Goal: Navigation & Orientation: Find specific page/section

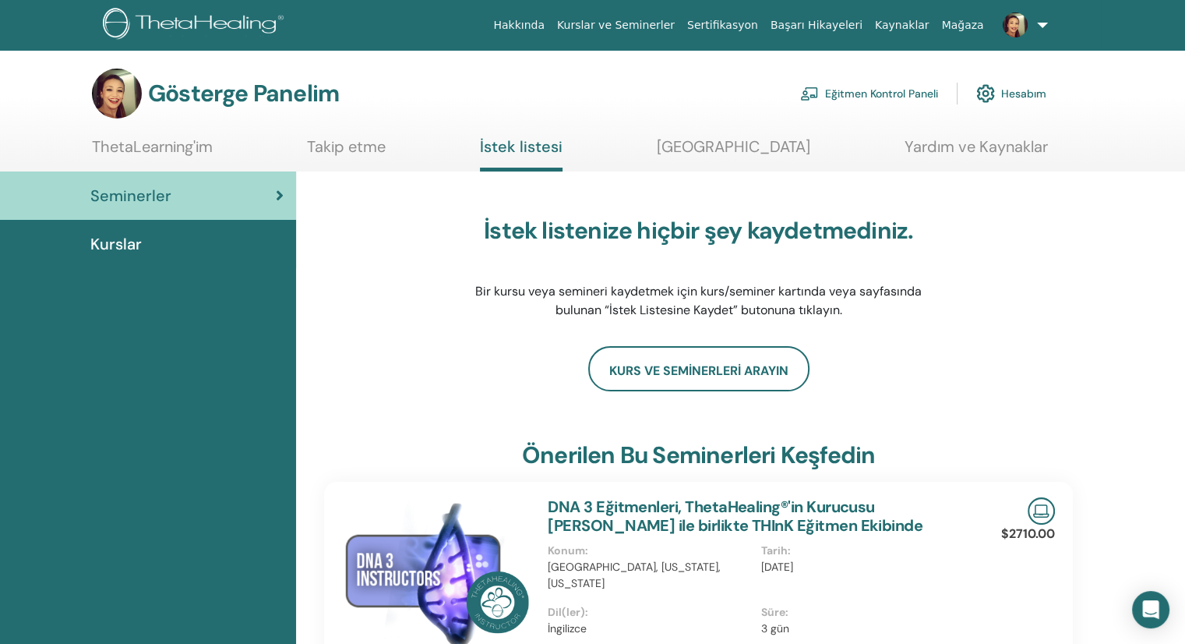
click at [189, 240] on div "Kurslar" at bounding box center [147, 243] width 271 height 23
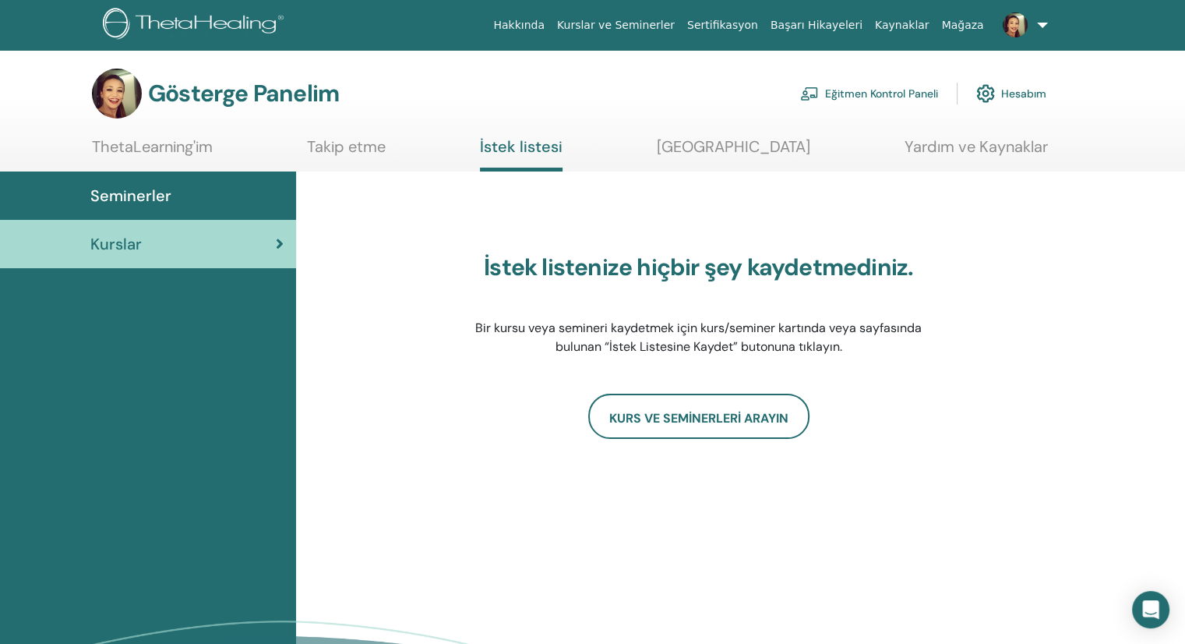
click at [1013, 19] on img at bounding box center [1015, 24] width 25 height 25
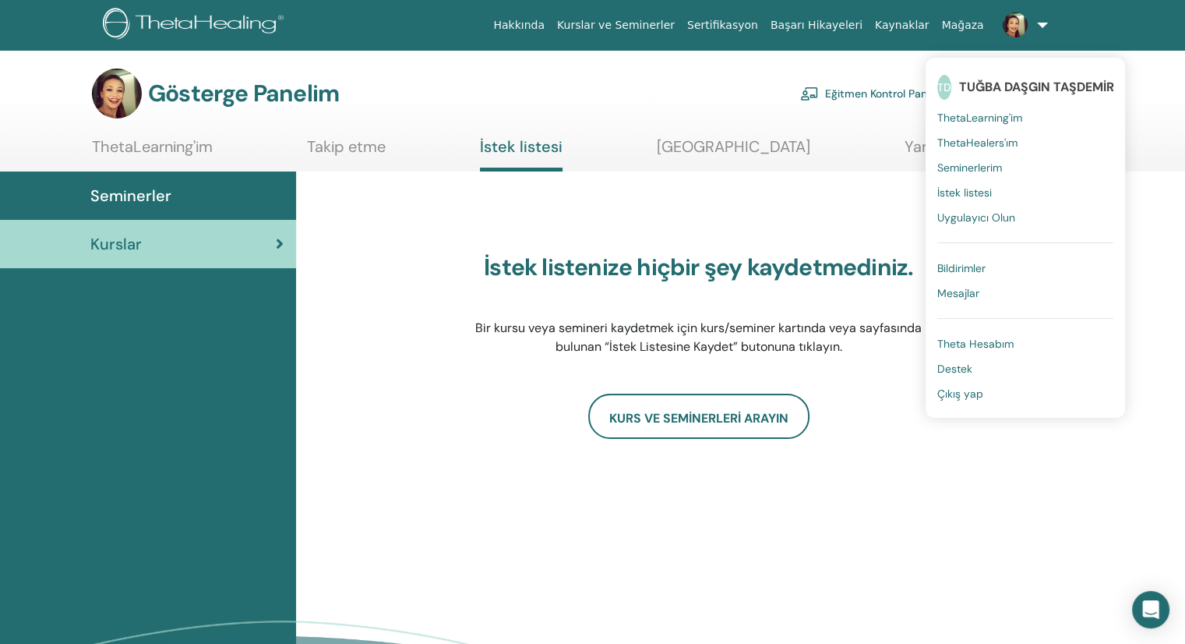
click at [972, 111] on font "ThetaLearning'im" at bounding box center [979, 118] width 85 height 14
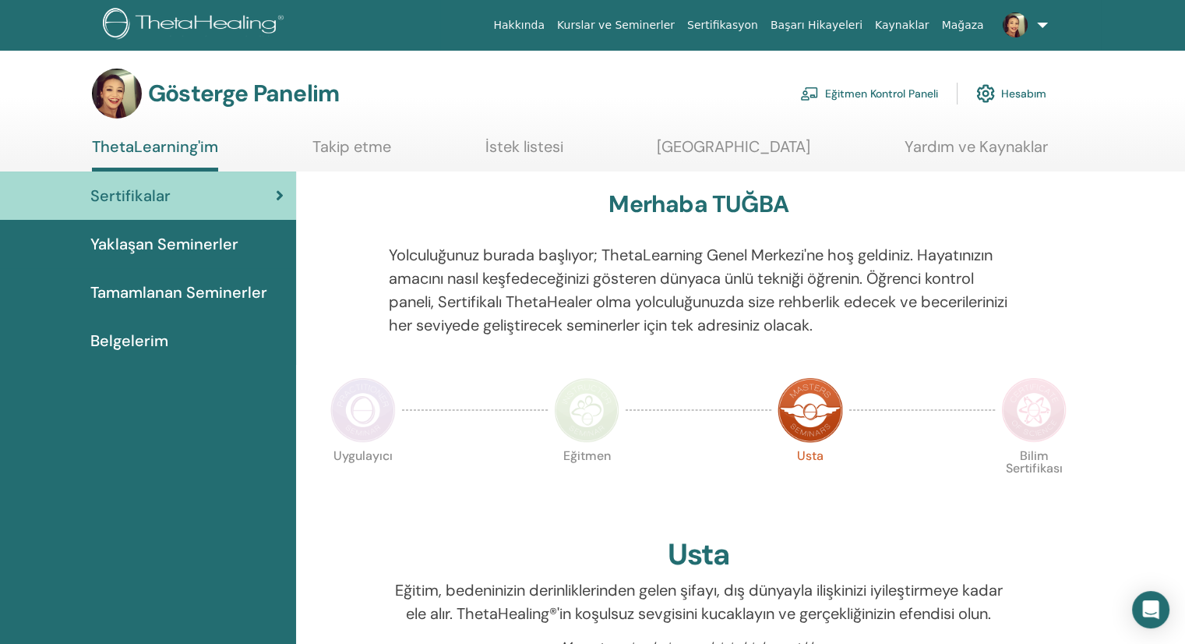
click at [893, 89] on font "Eğitmen Kontrol Paneli" at bounding box center [881, 94] width 113 height 14
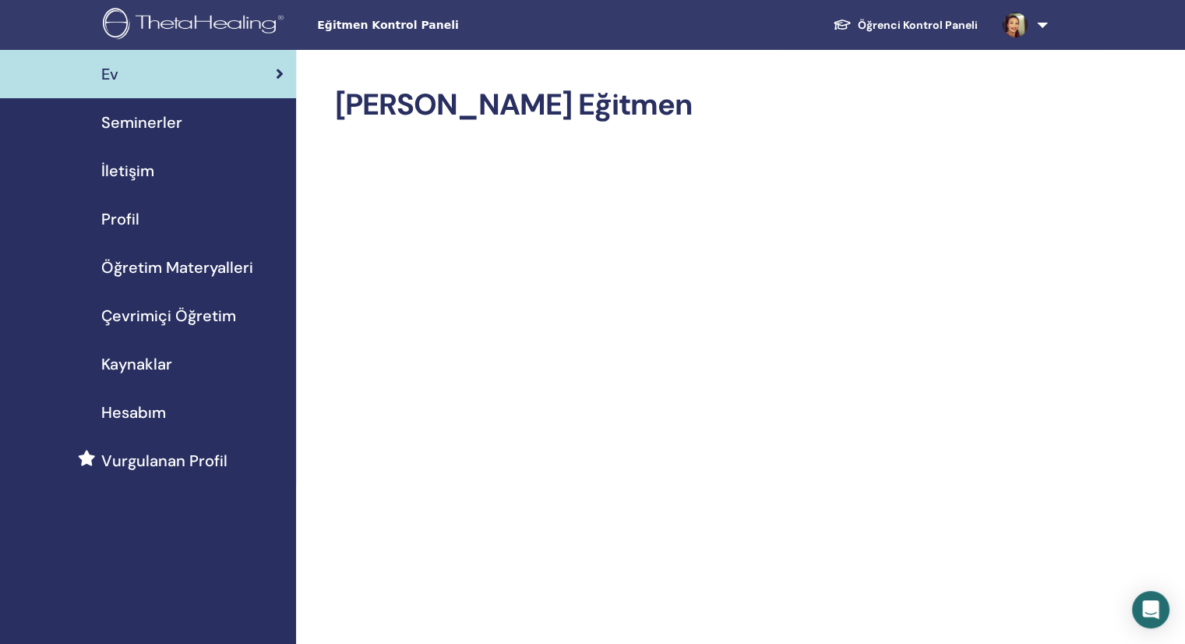
click at [127, 122] on font "Seminerler" at bounding box center [141, 122] width 81 height 20
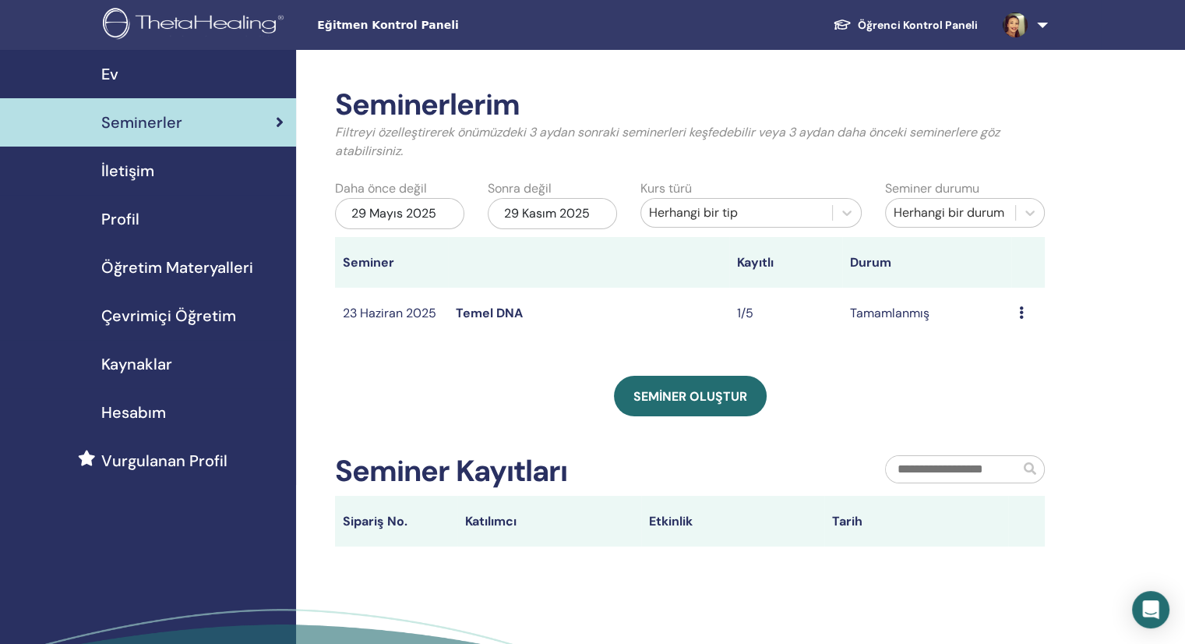
click at [157, 175] on div "İletişim" at bounding box center [147, 170] width 271 height 23
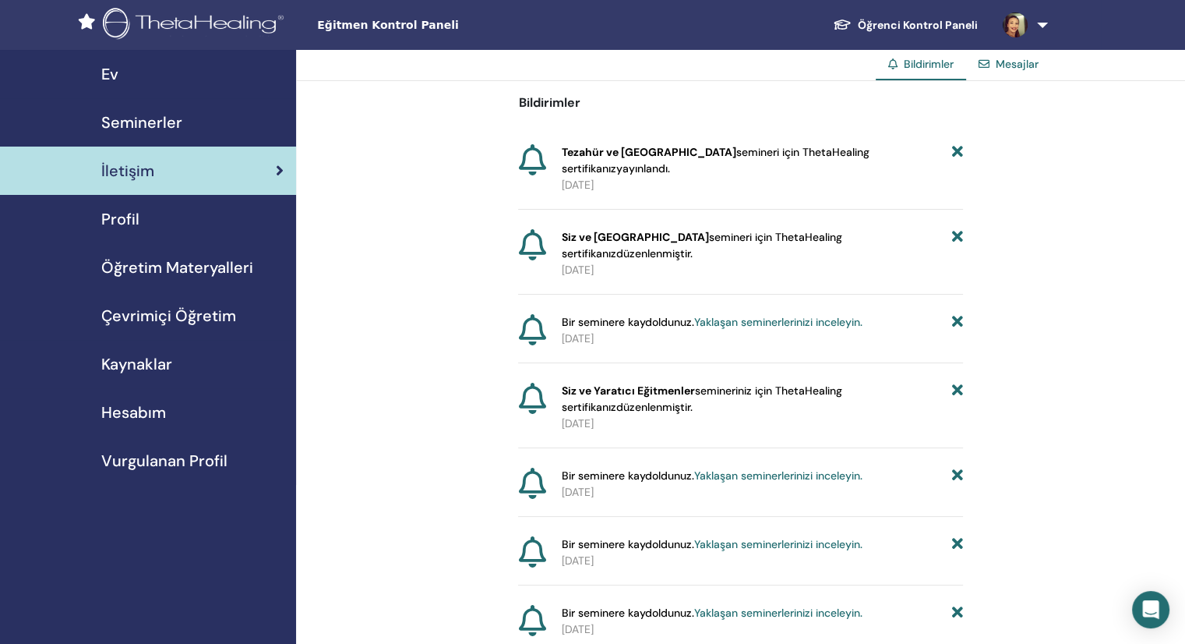
click at [177, 266] on font "Öğretim Materyalleri" at bounding box center [177, 267] width 152 height 20
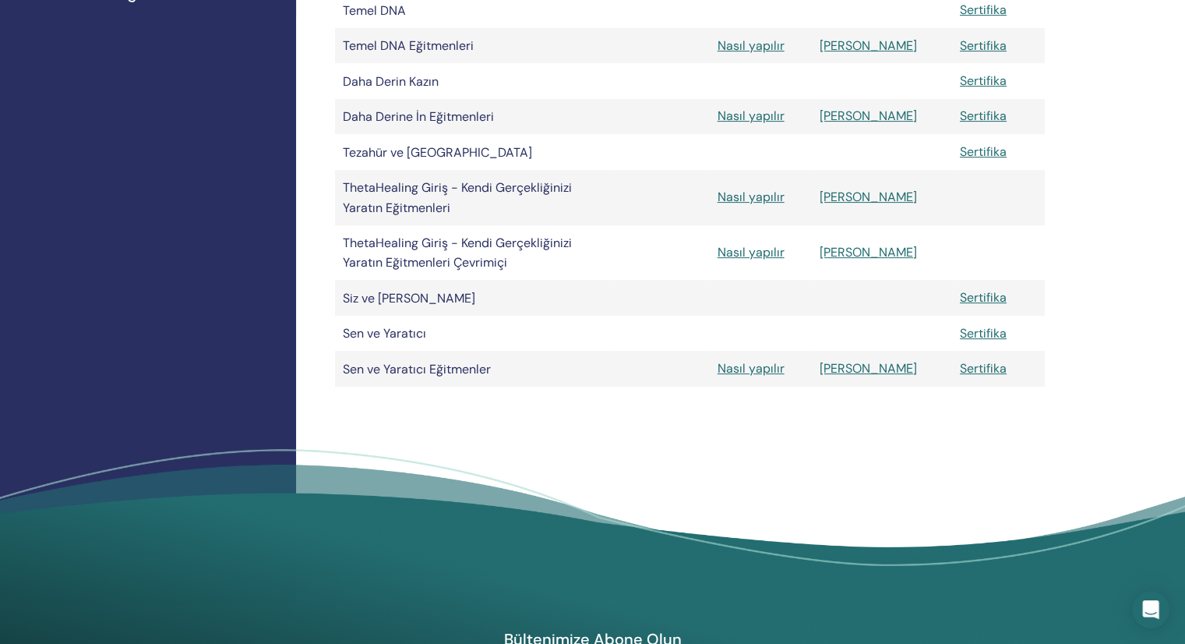
scroll to position [312, 0]
